Goal: Navigation & Orientation: Find specific page/section

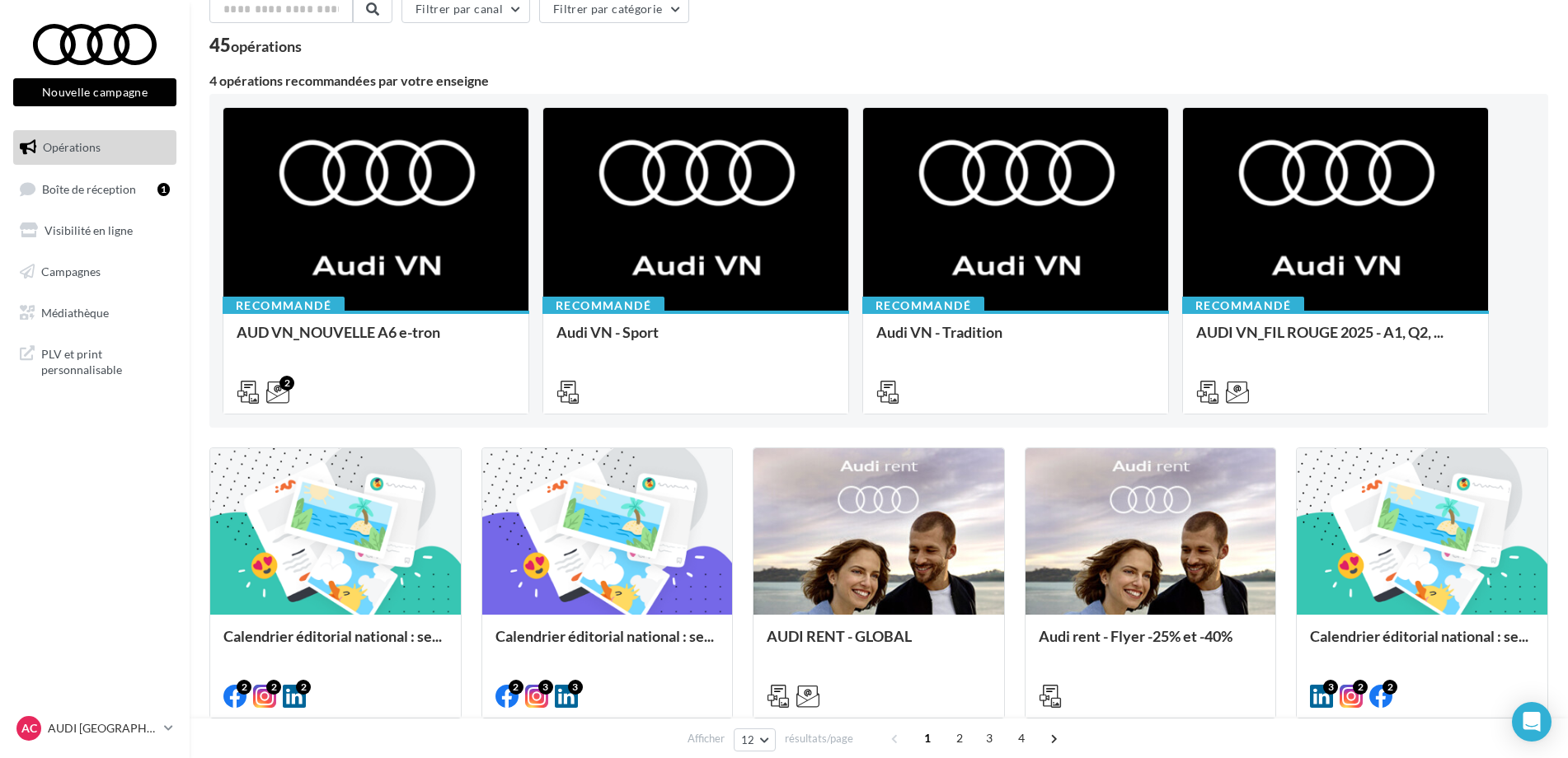
scroll to position [247, 0]
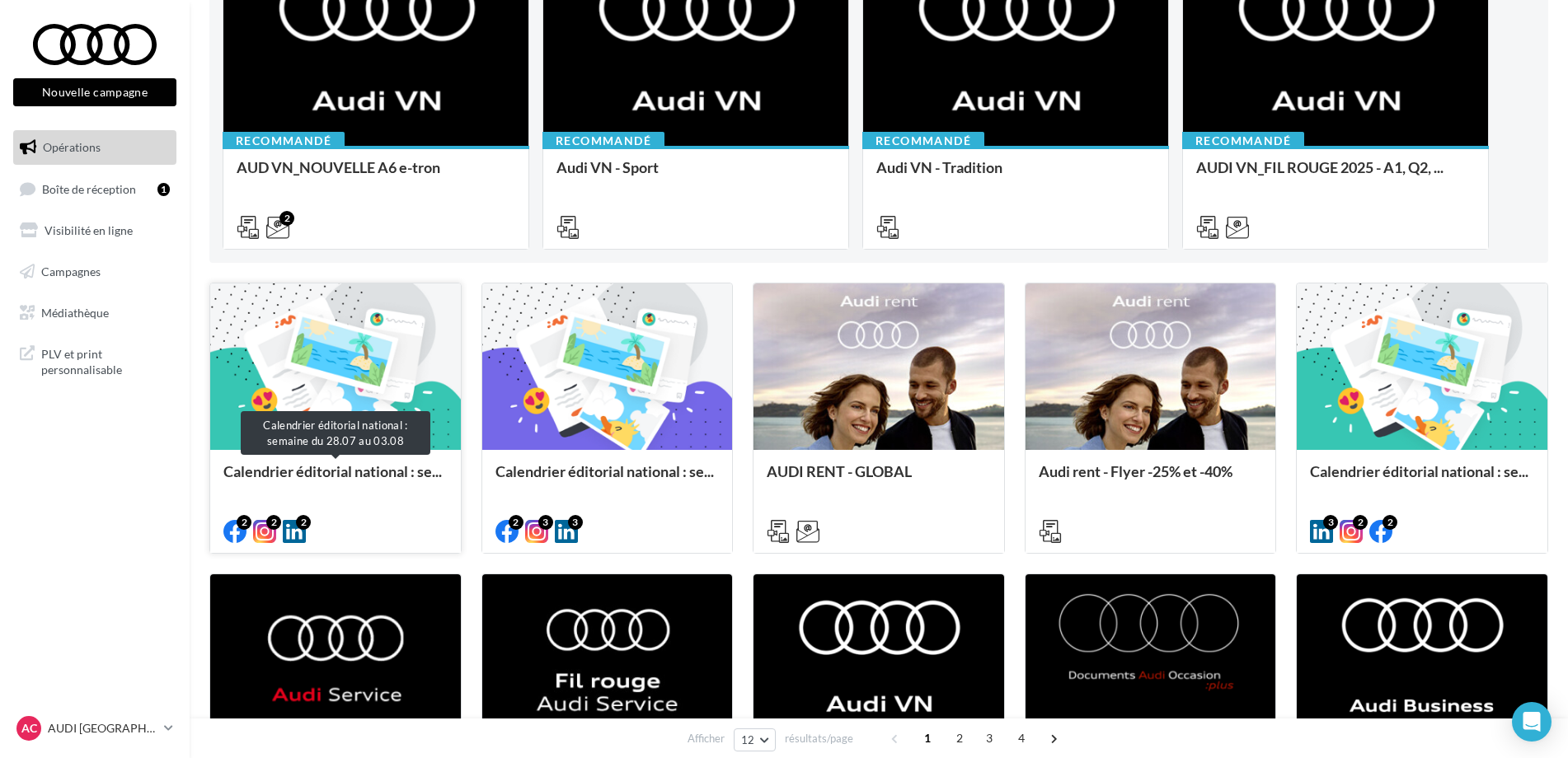
click at [392, 471] on span "Calendrier éditorial national : se..." at bounding box center [332, 471] width 218 height 18
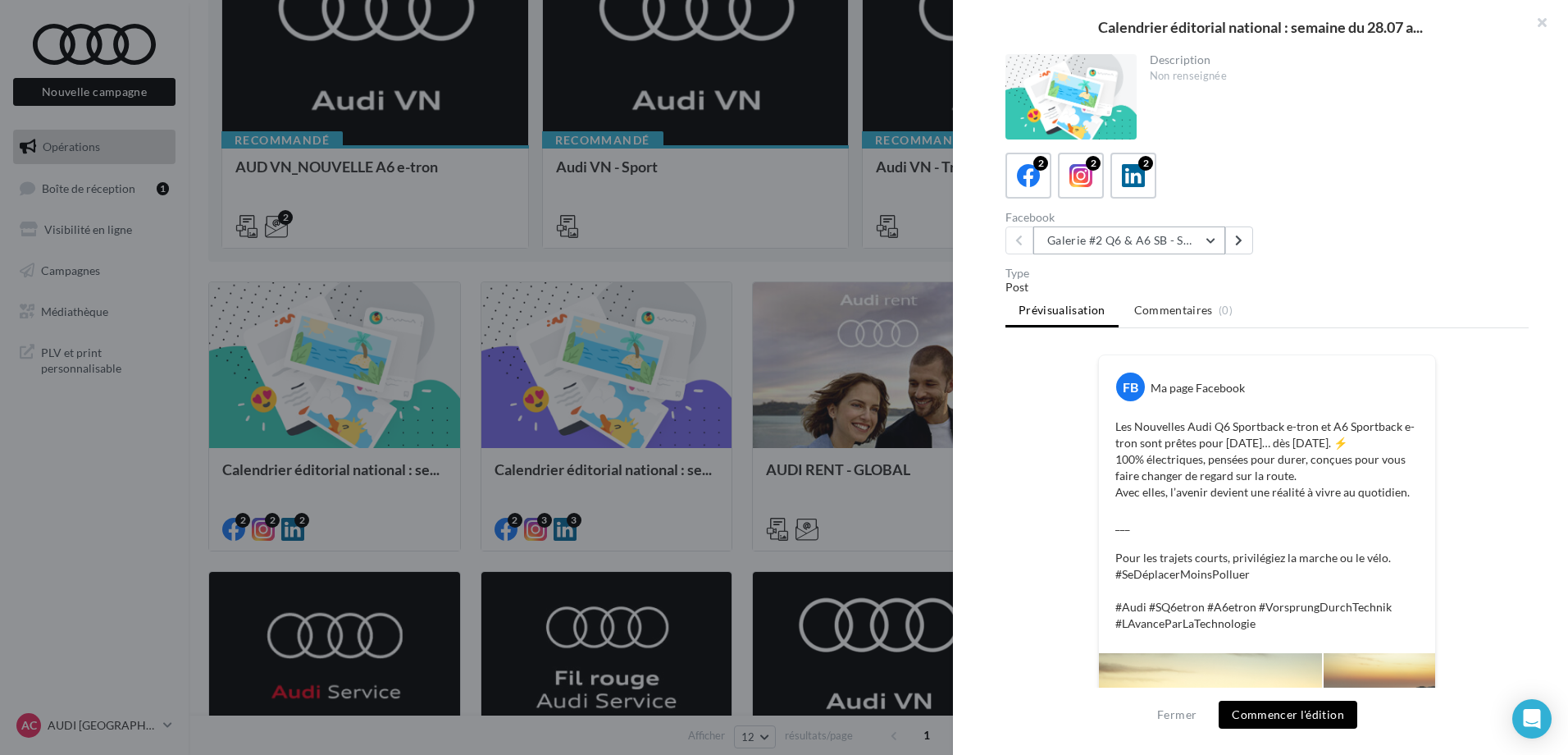
click at [1162, 242] on button "Galerie #2 Q6 & A6 SB - Shooting NV" at bounding box center [1130, 240] width 192 height 28
drag, startPoint x: 1336, startPoint y: 237, endPoint x: 1301, endPoint y: 243, distance: 35.5
click at [1337, 239] on div "Facebook Galerie #2 Q6 & A6 SB - Shooting NV Galerie #2 Q6 & A6 SB - Shooting N…" at bounding box center [1274, 233] width 537 height 43
click at [138, 503] on div at bounding box center [784, 377] width 1568 height 755
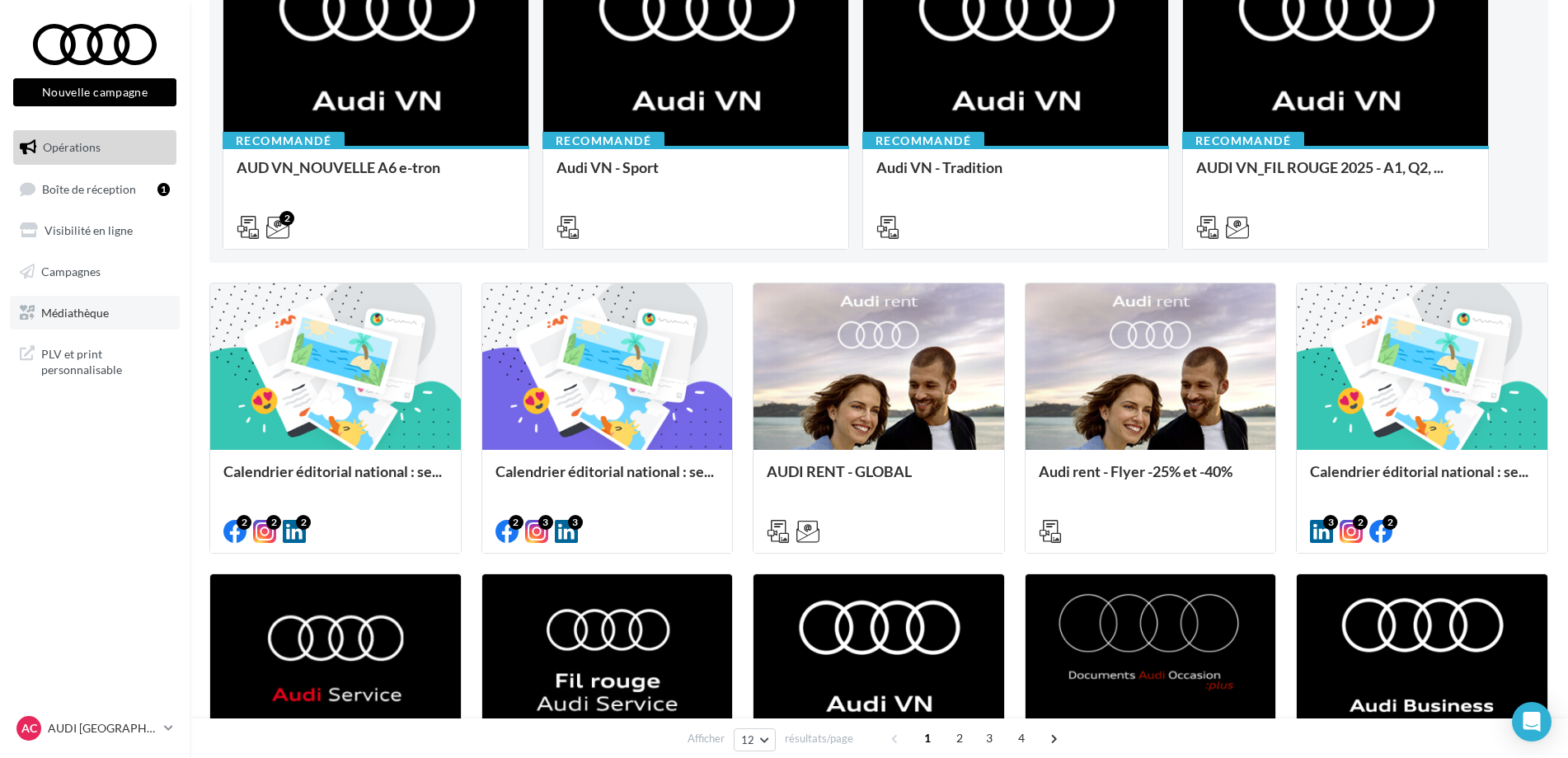
click at [84, 307] on span "Médiathèque" at bounding box center [74, 312] width 68 height 14
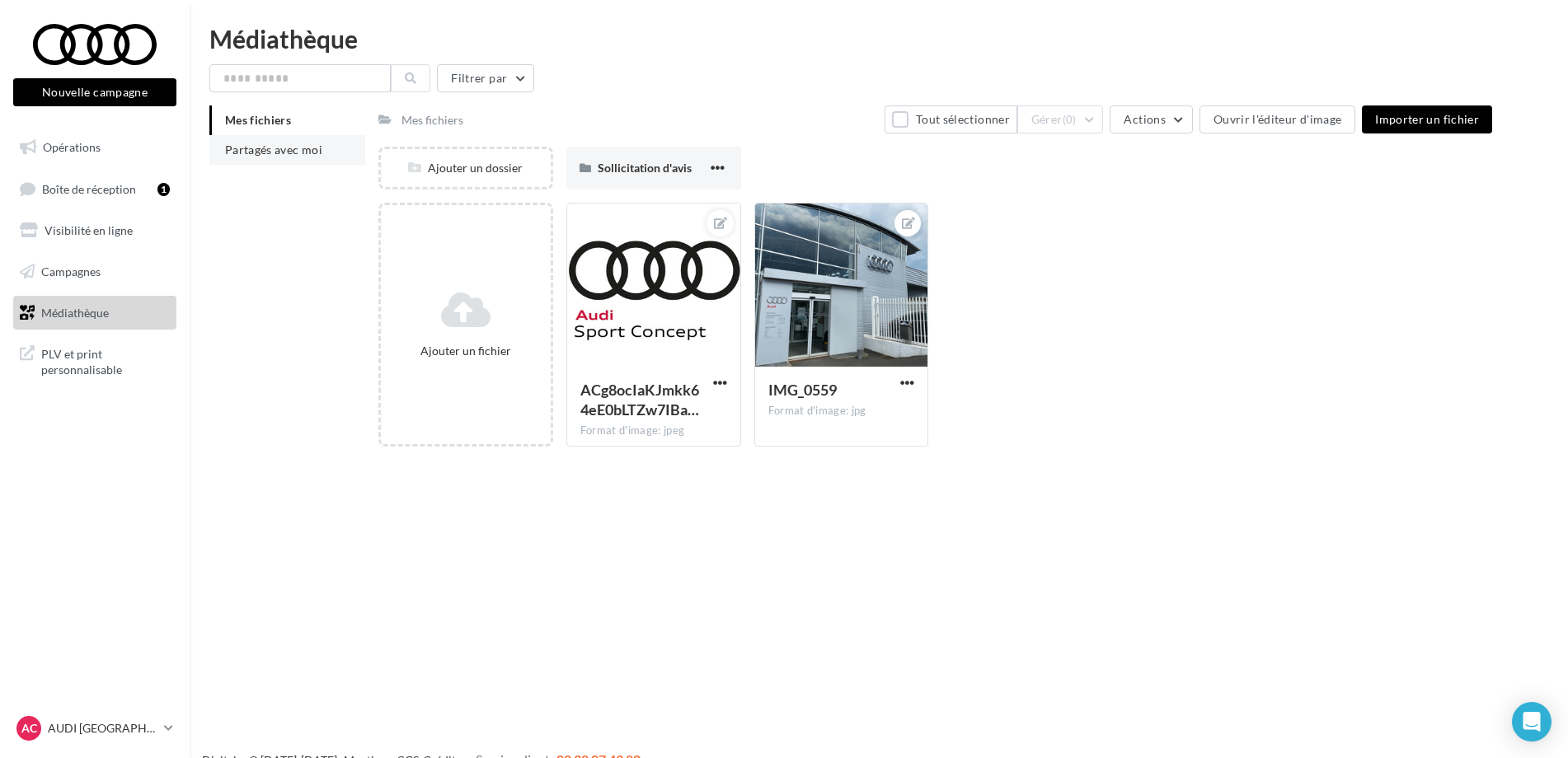
click at [238, 151] on span "Partagés avec moi" at bounding box center [274, 150] width 97 height 14
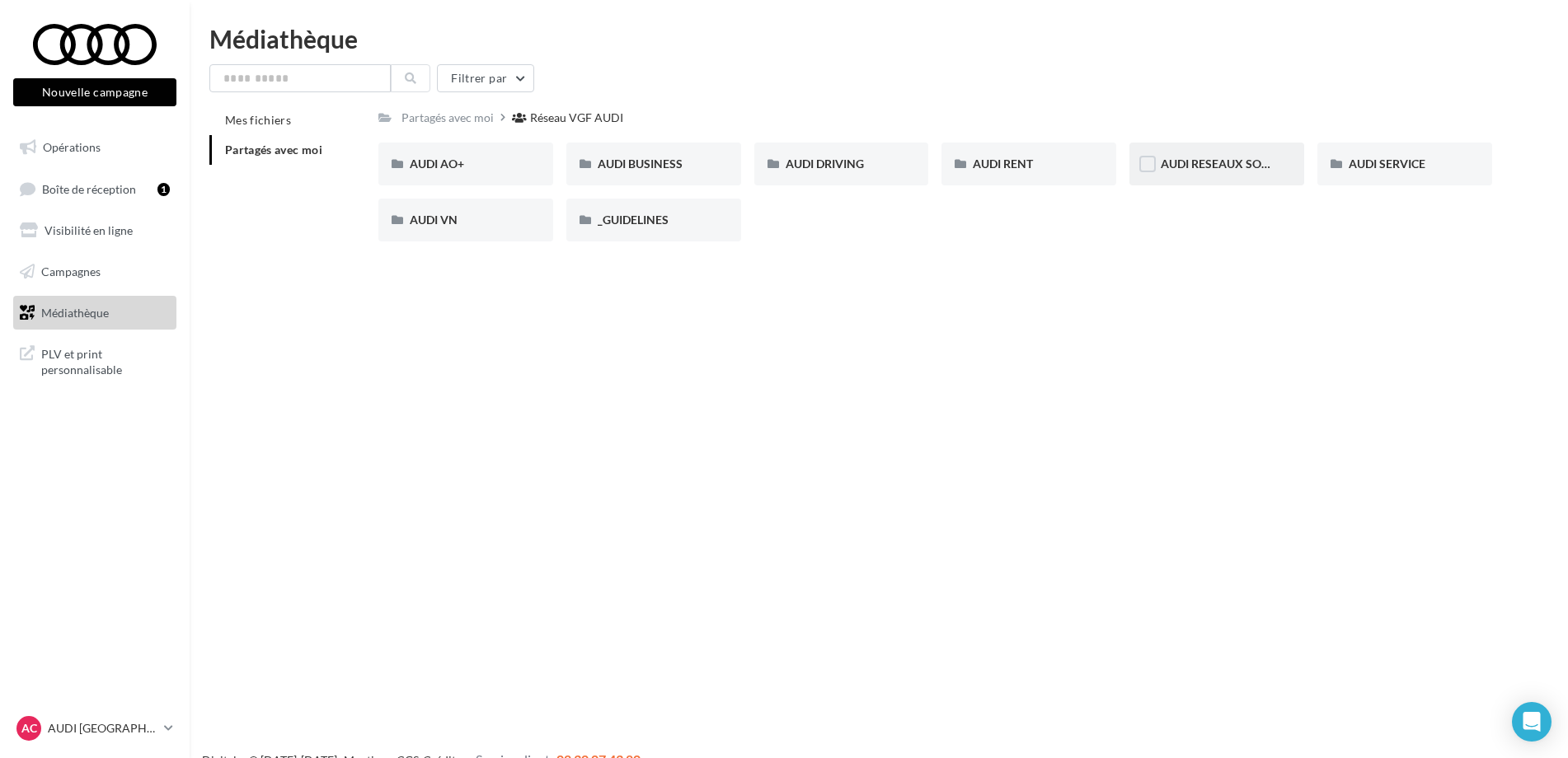
click at [1241, 172] on div "AUDI RESEAUX SOCIAUX" at bounding box center [1216, 163] width 112 height 16
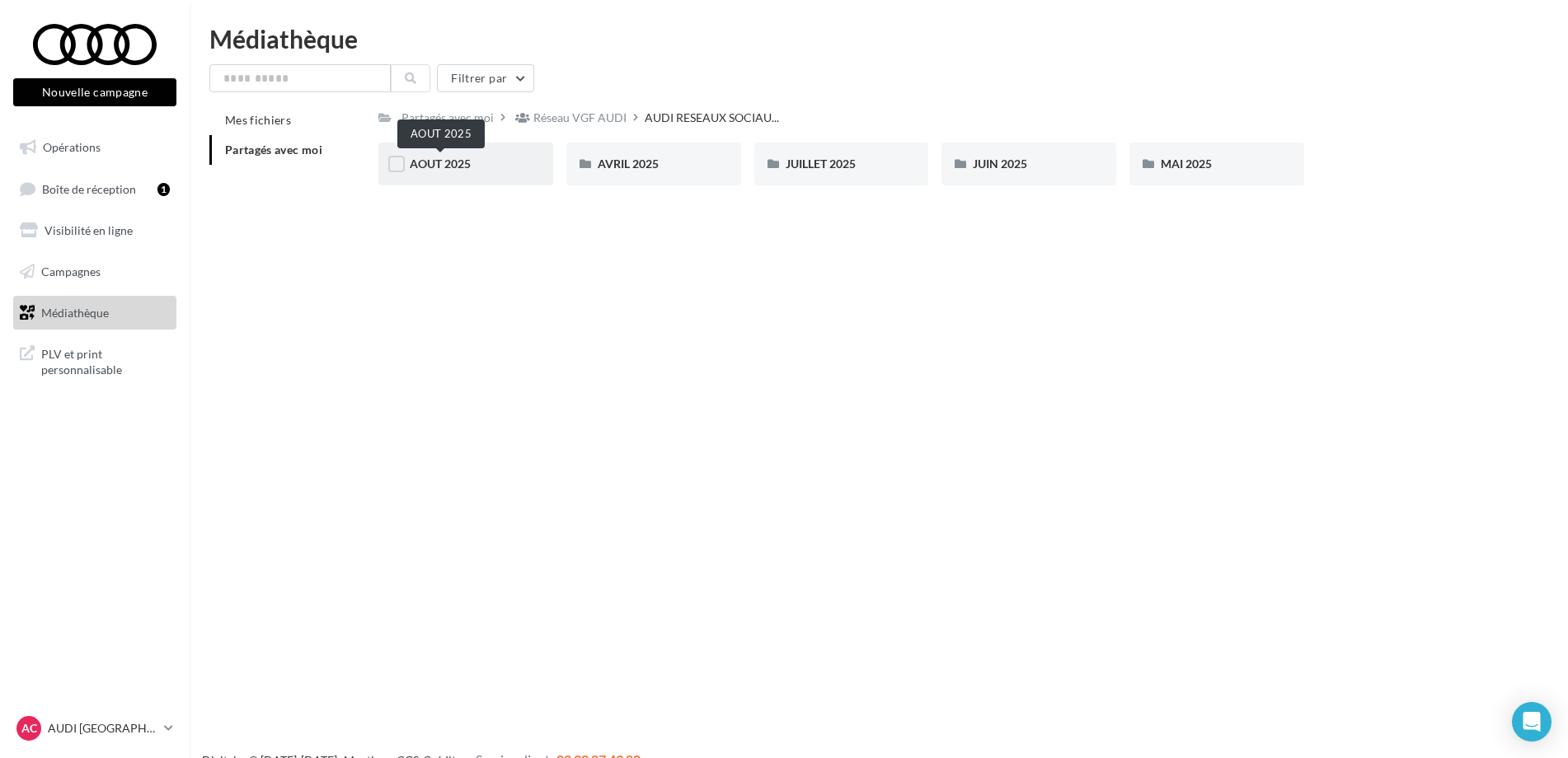
click at [437, 166] on span "AOUT 2025" at bounding box center [439, 163] width 61 height 14
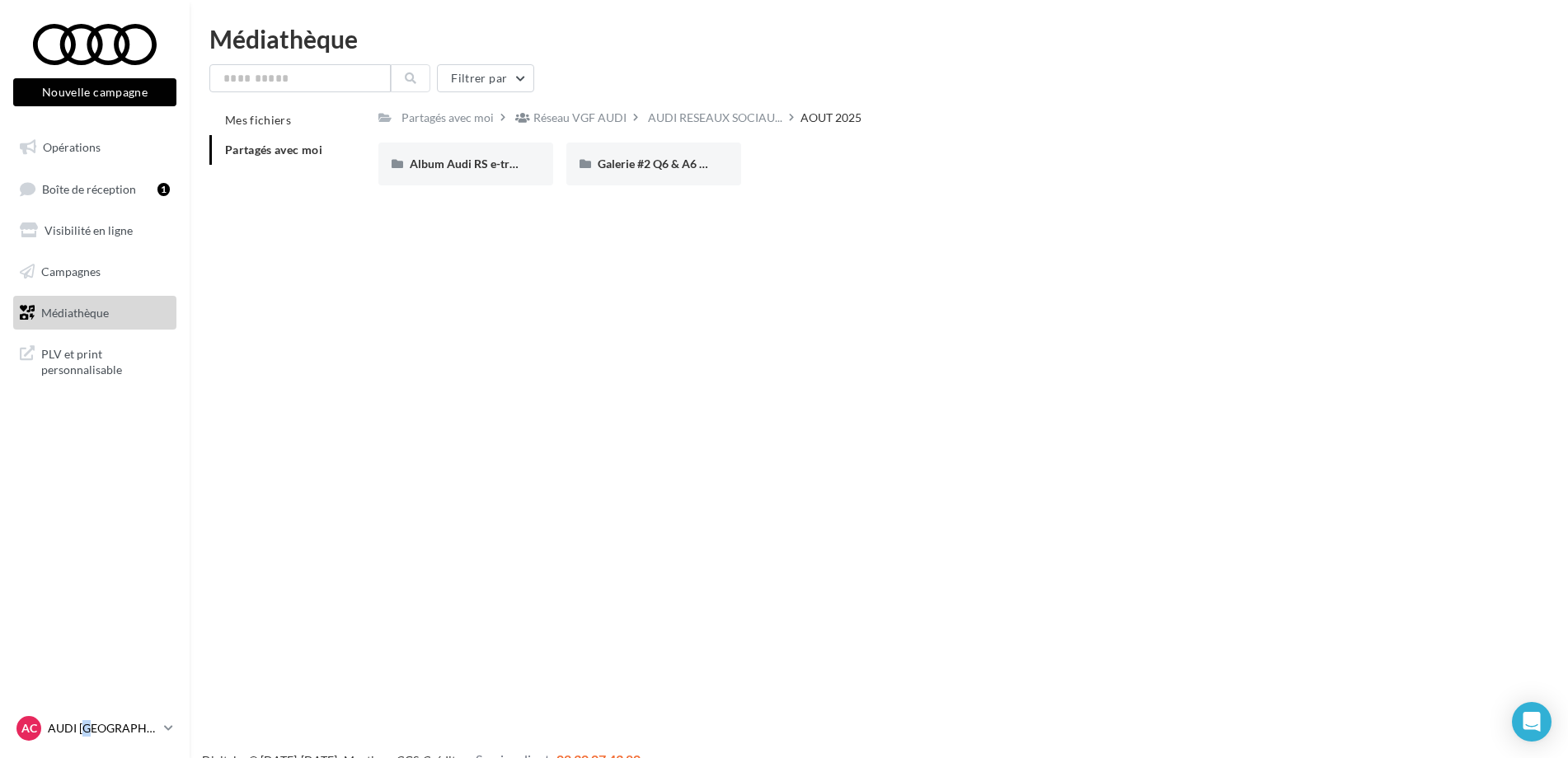
click at [90, 725] on p "AUDI [GEOGRAPHIC_DATA]" at bounding box center [103, 728] width 109 height 16
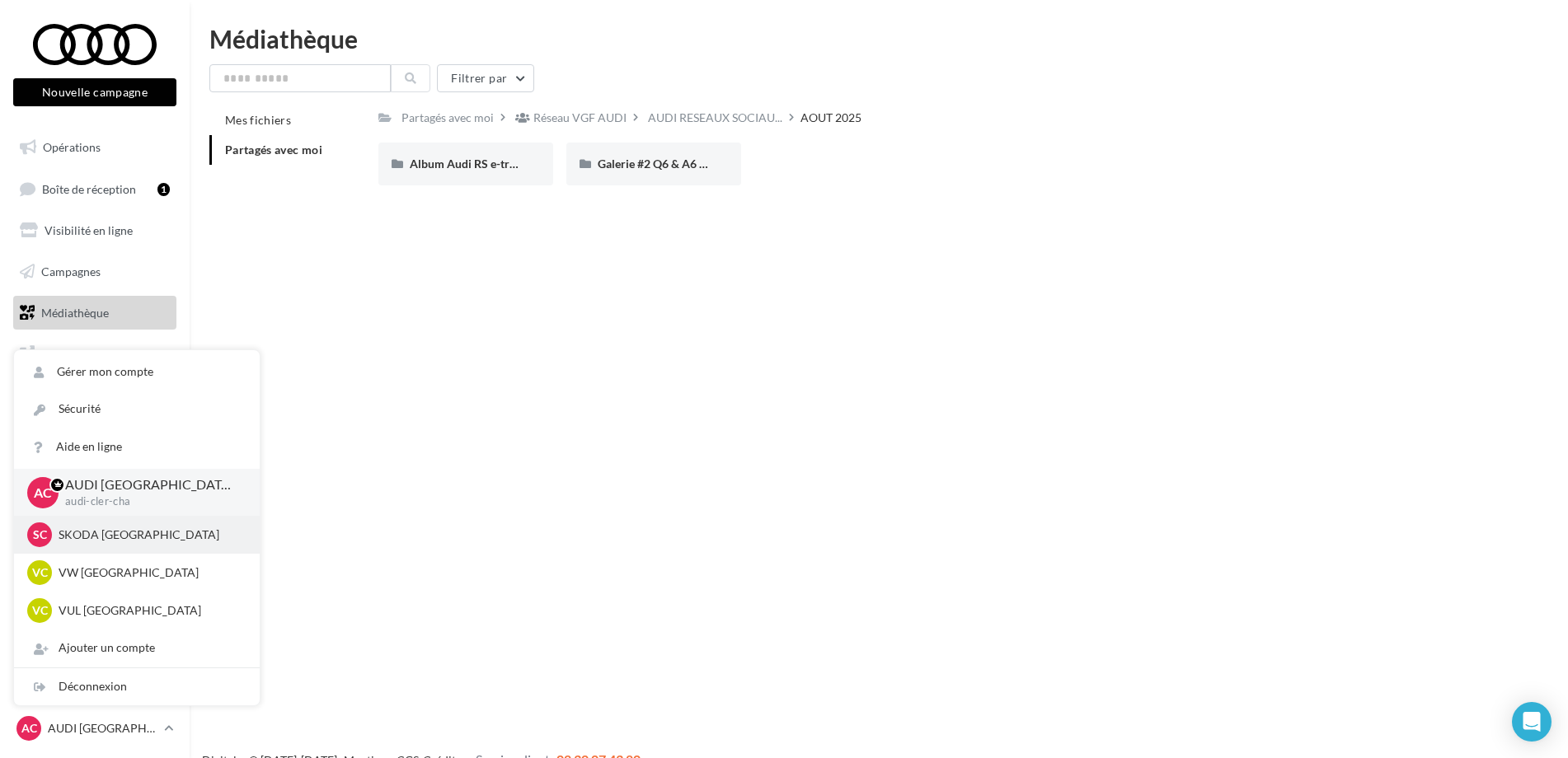
click at [115, 538] on p "SKODA CLERMONT-FERRAND" at bounding box center [149, 534] width 181 height 16
